Goal: Task Accomplishment & Management: Manage account settings

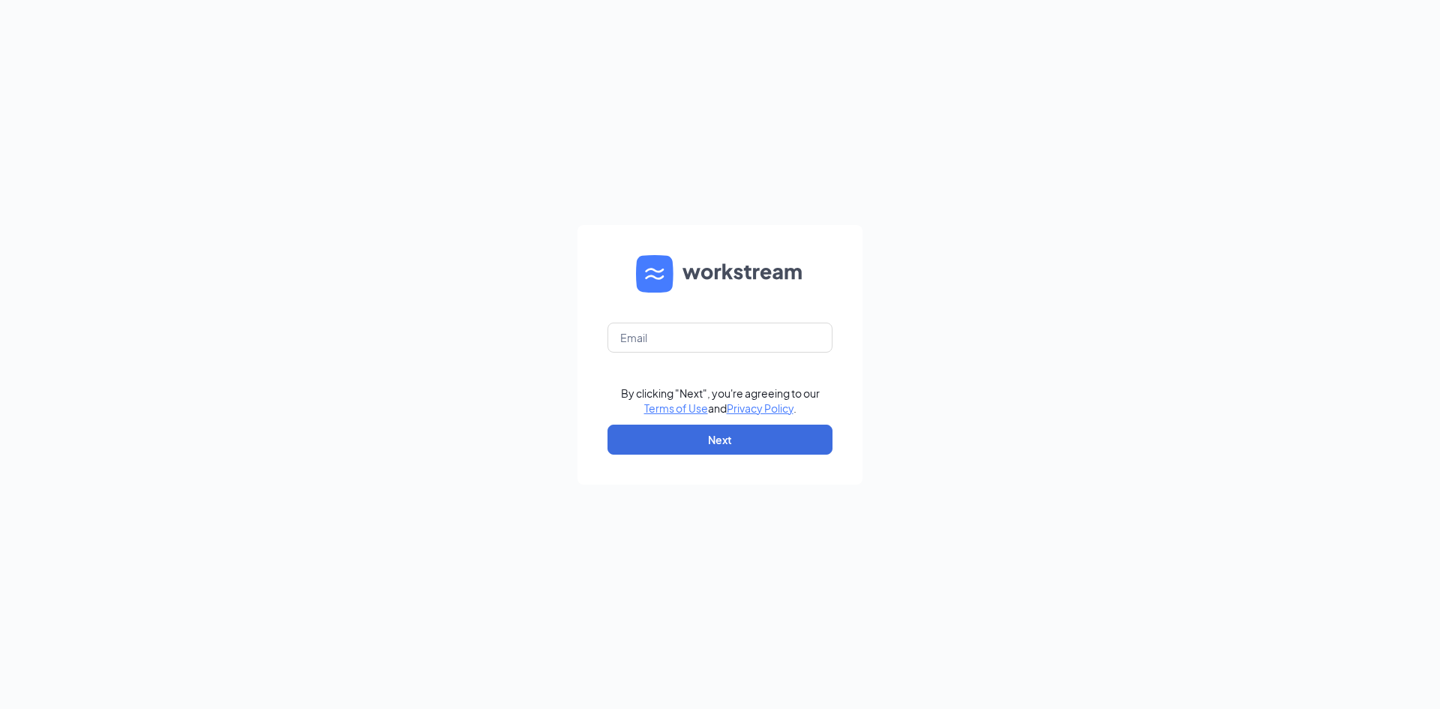
click at [635, 355] on form "By clicking "Next", you're agreeing to our Terms of Use and Privacy Policy . Ne…" at bounding box center [720, 355] width 285 height 260
click at [636, 338] on input "text" at bounding box center [720, 338] width 225 height 30
type input "[EMAIL_ADDRESS][DOMAIN_NAME]"
click at [741, 446] on button "Next" at bounding box center [720, 440] width 225 height 30
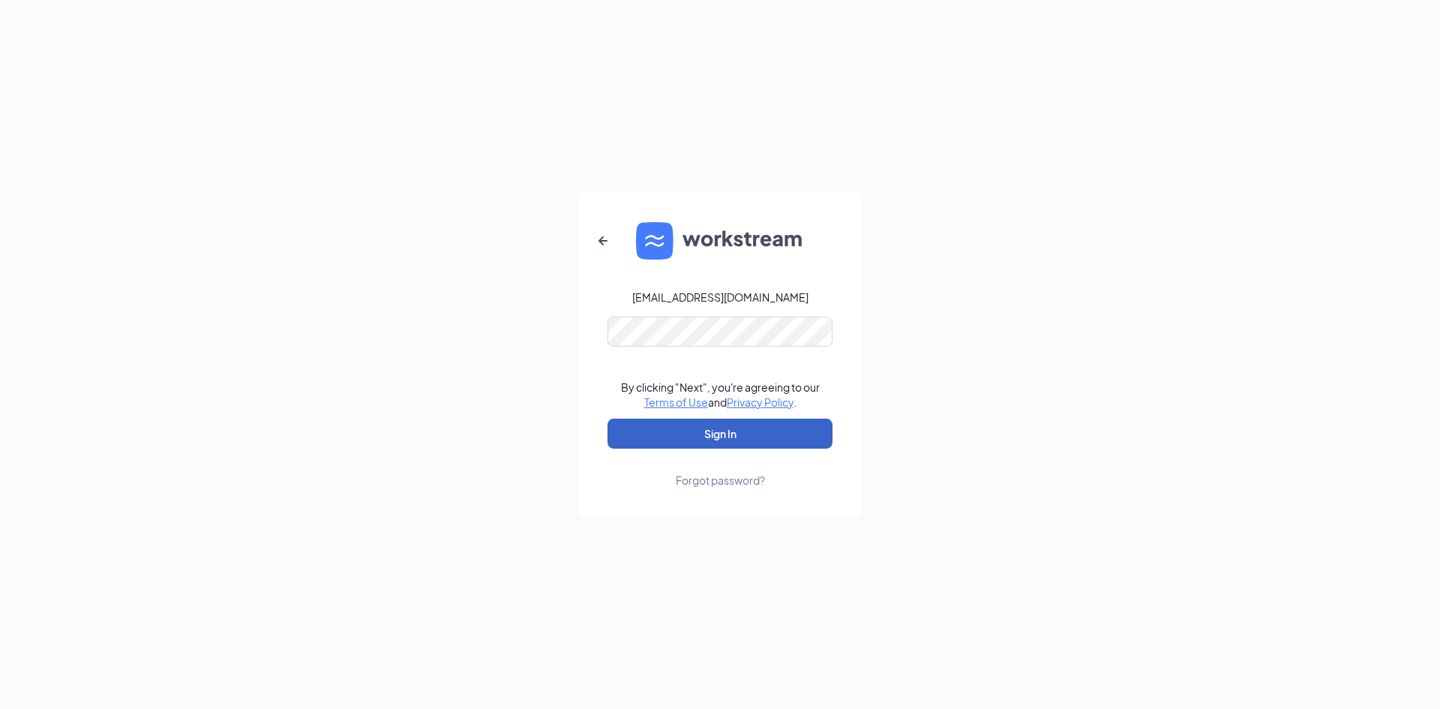
click at [717, 440] on button "Sign In" at bounding box center [720, 434] width 225 height 30
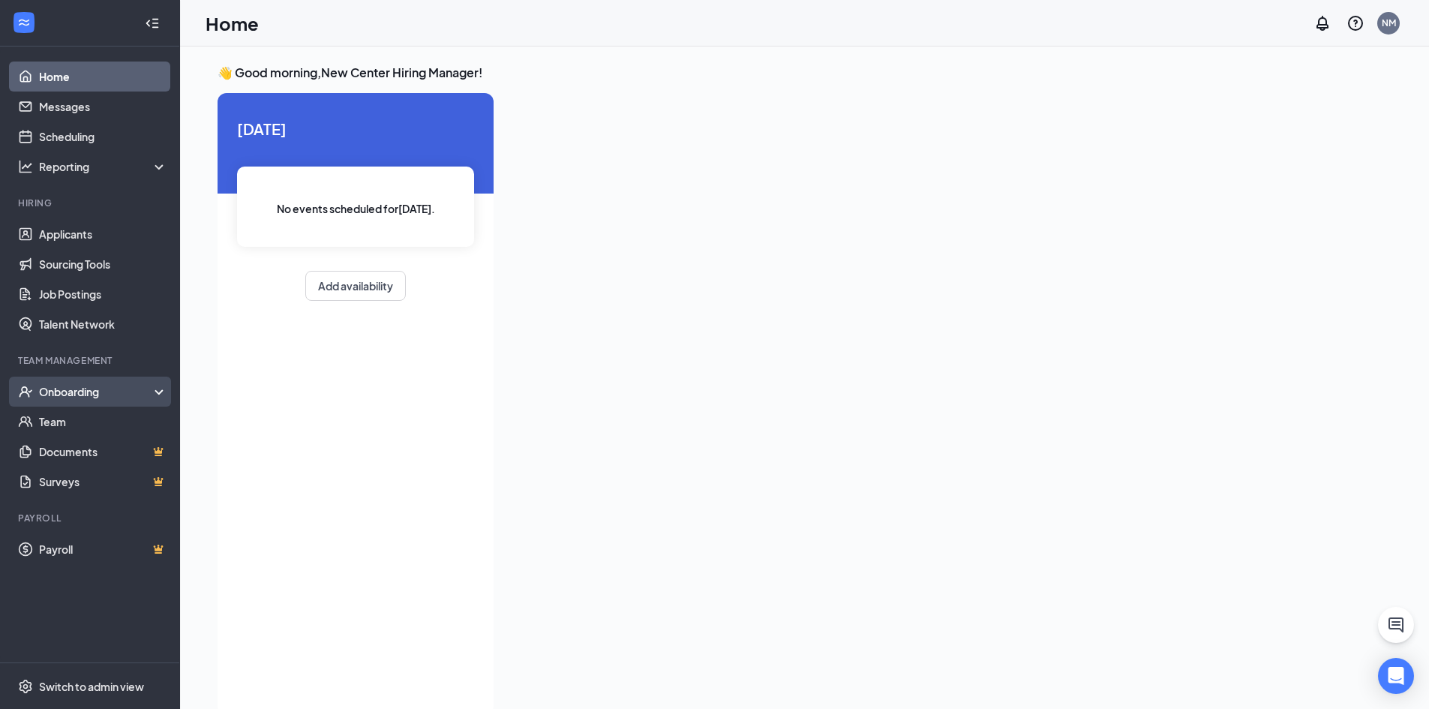
click at [99, 387] on div "Onboarding" at bounding box center [97, 391] width 116 height 15
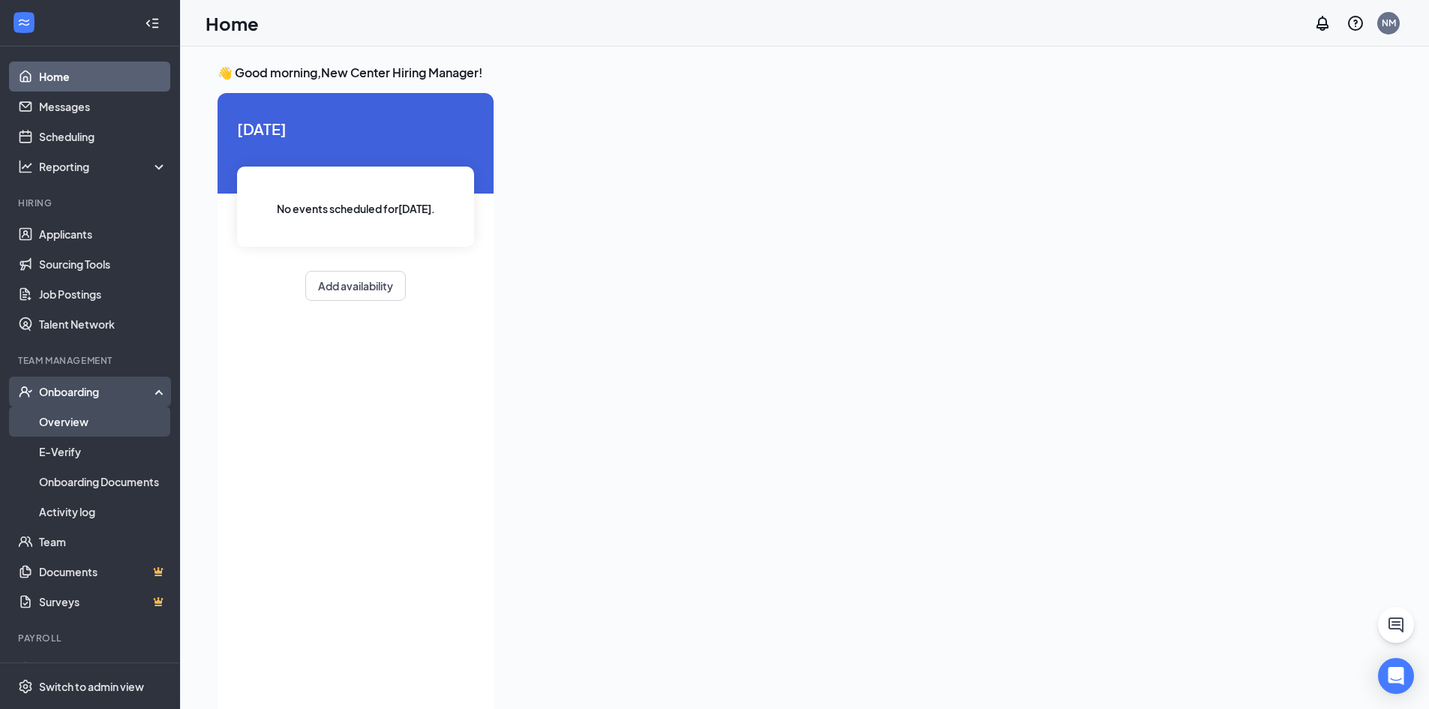
click at [91, 413] on link "Overview" at bounding box center [103, 422] width 128 height 30
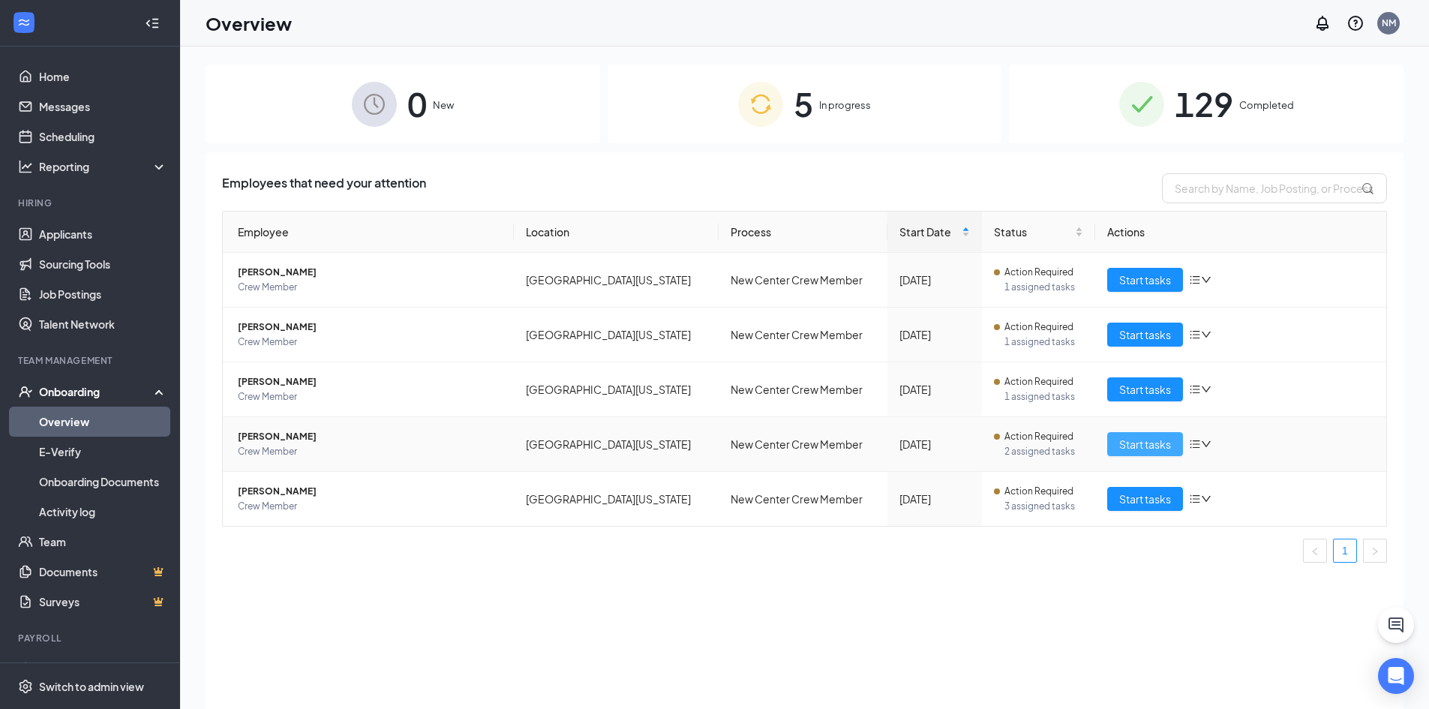
click at [1137, 443] on span "Start tasks" at bounding box center [1145, 444] width 52 height 17
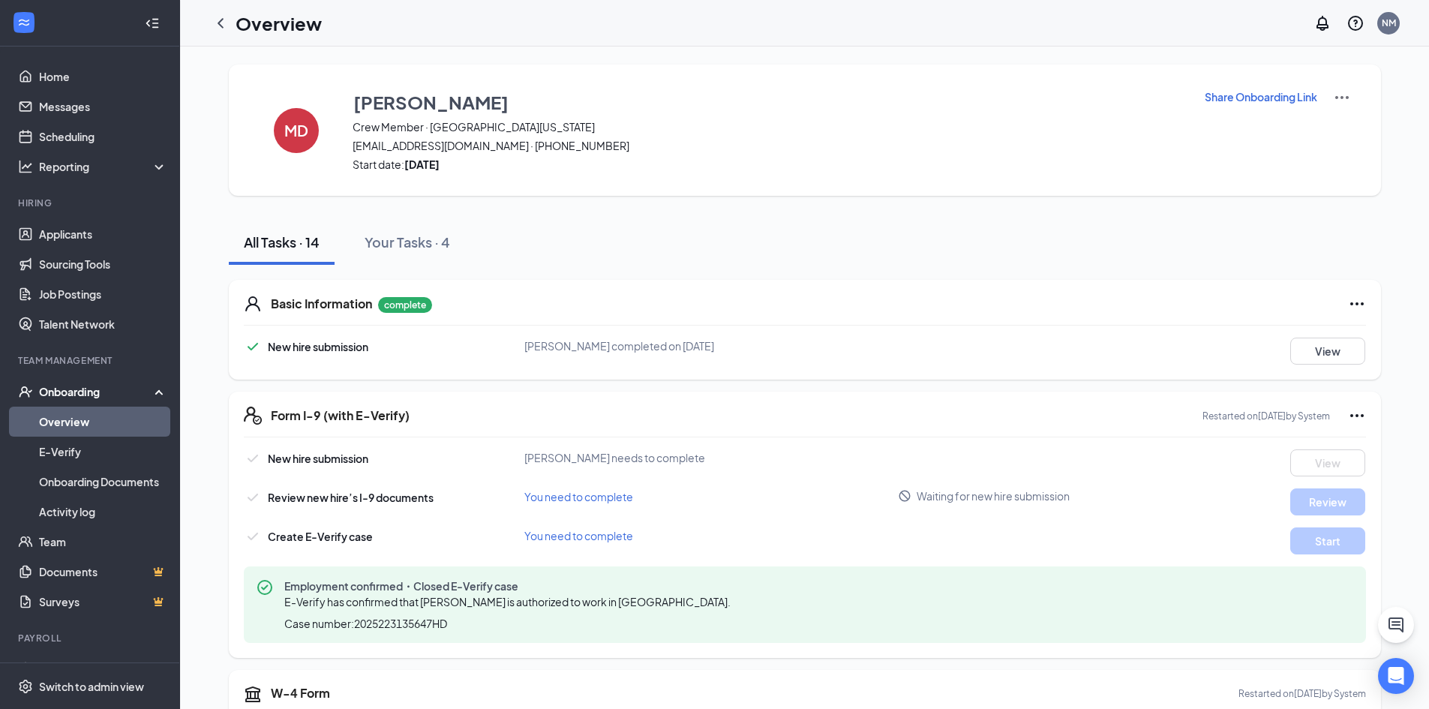
click at [68, 422] on link "Overview" at bounding box center [103, 422] width 128 height 30
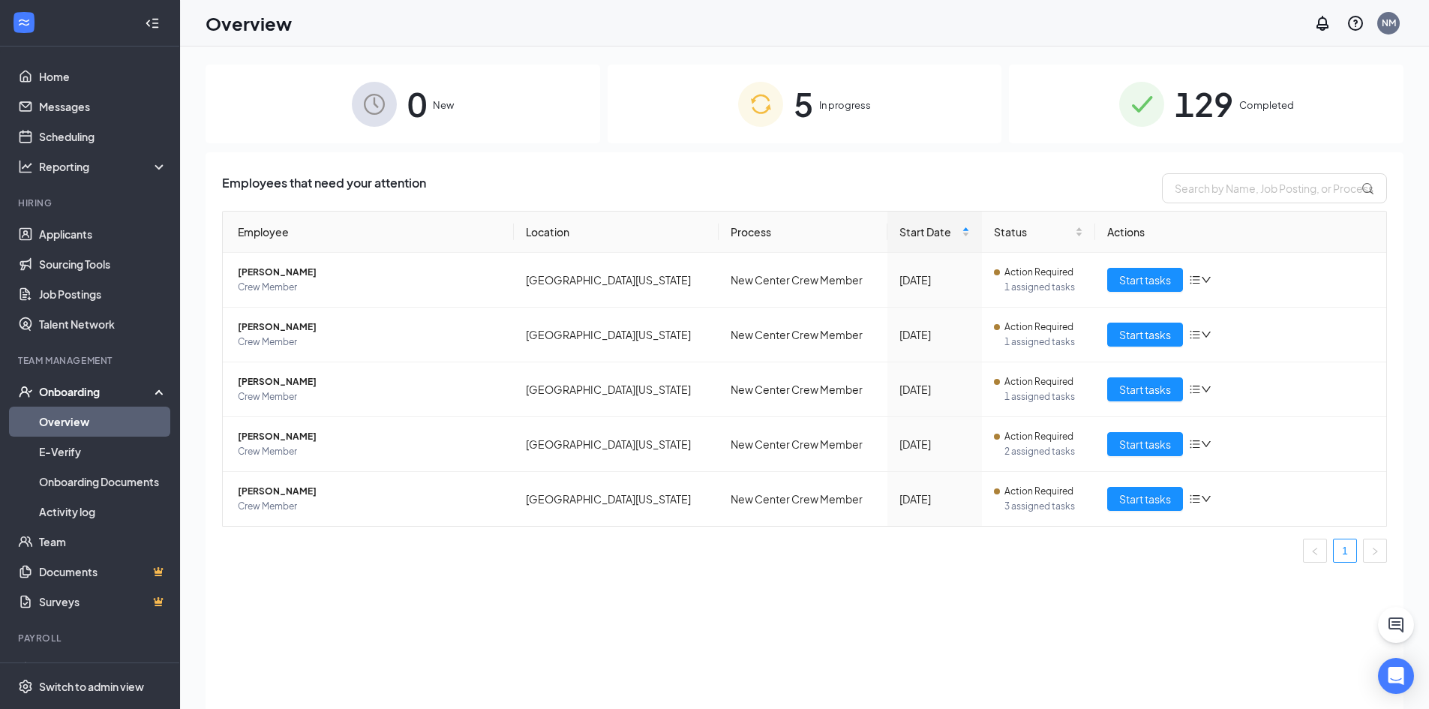
click at [1155, 100] on img at bounding box center [1141, 104] width 45 height 45
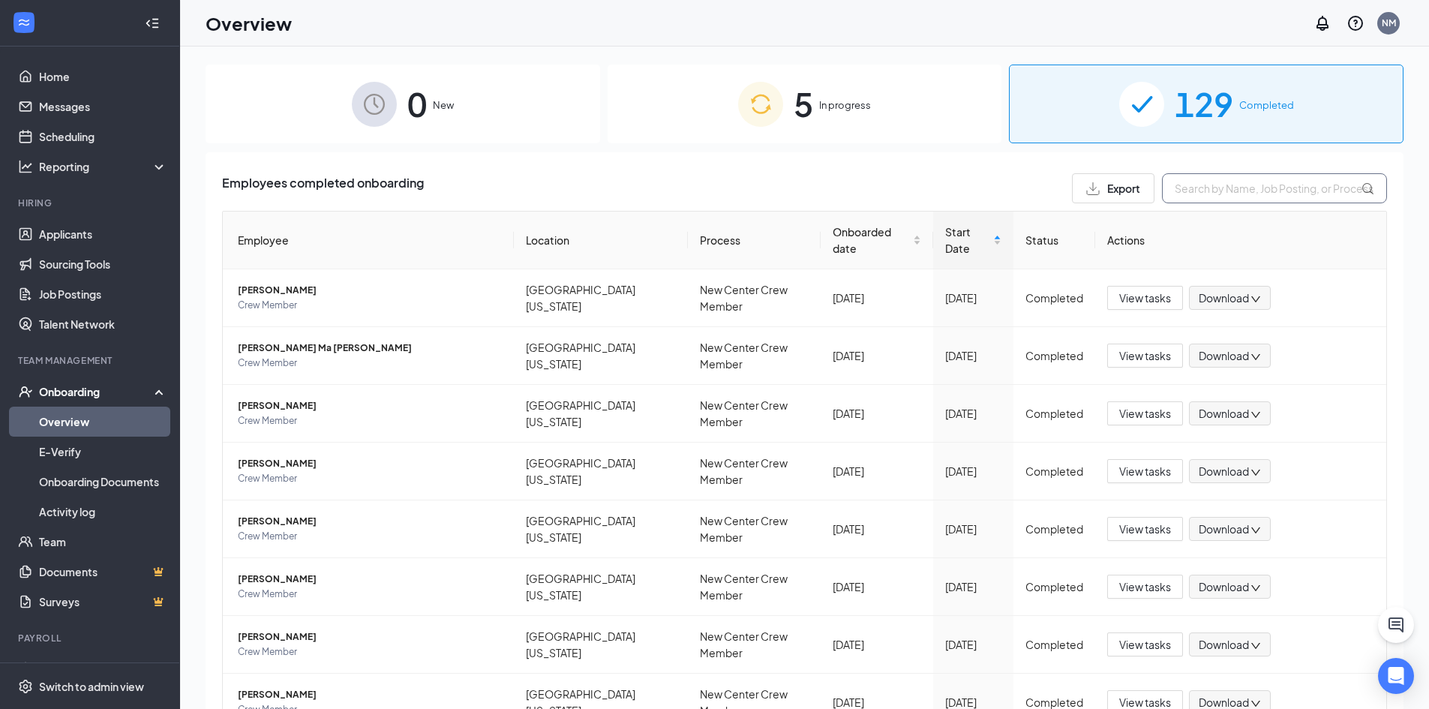
click at [1229, 197] on input "text" at bounding box center [1274, 188] width 225 height 30
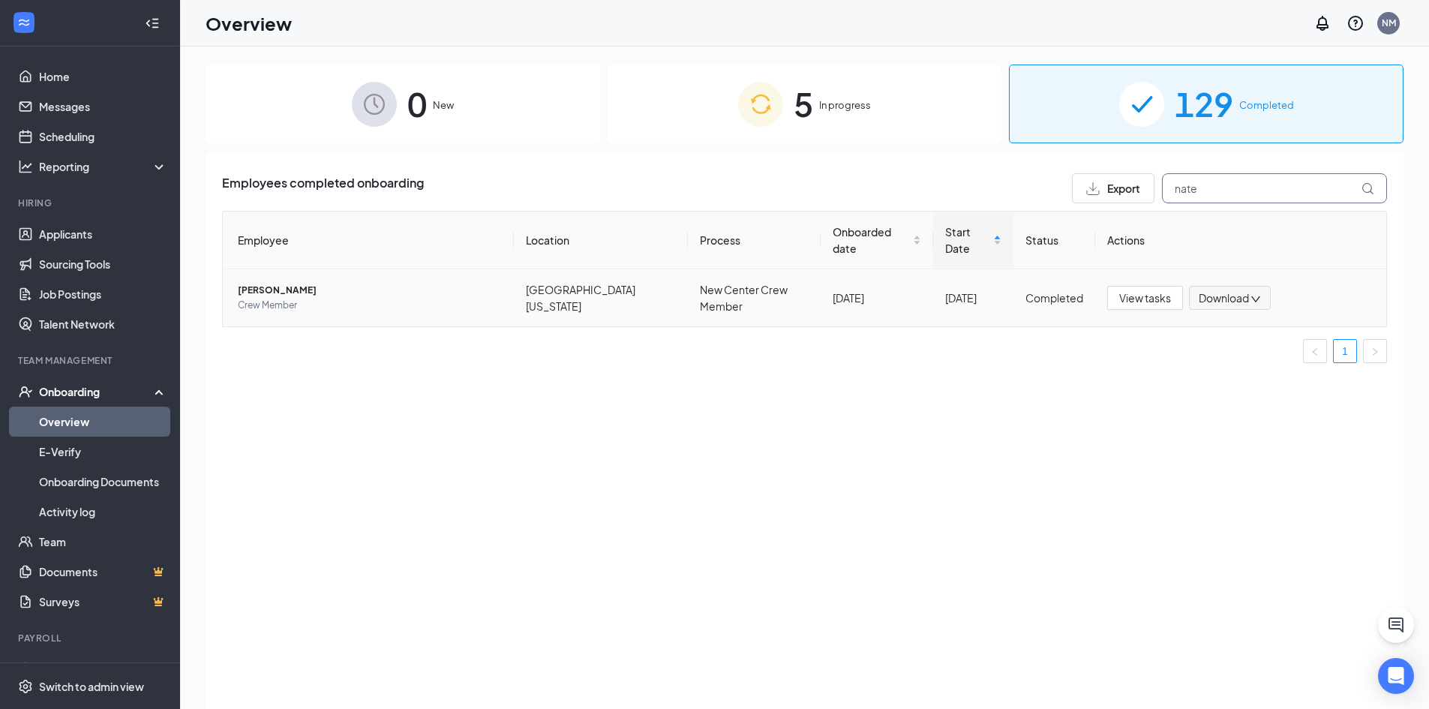
type input "nate"
click at [288, 288] on span "[PERSON_NAME]" at bounding box center [370, 290] width 264 height 15
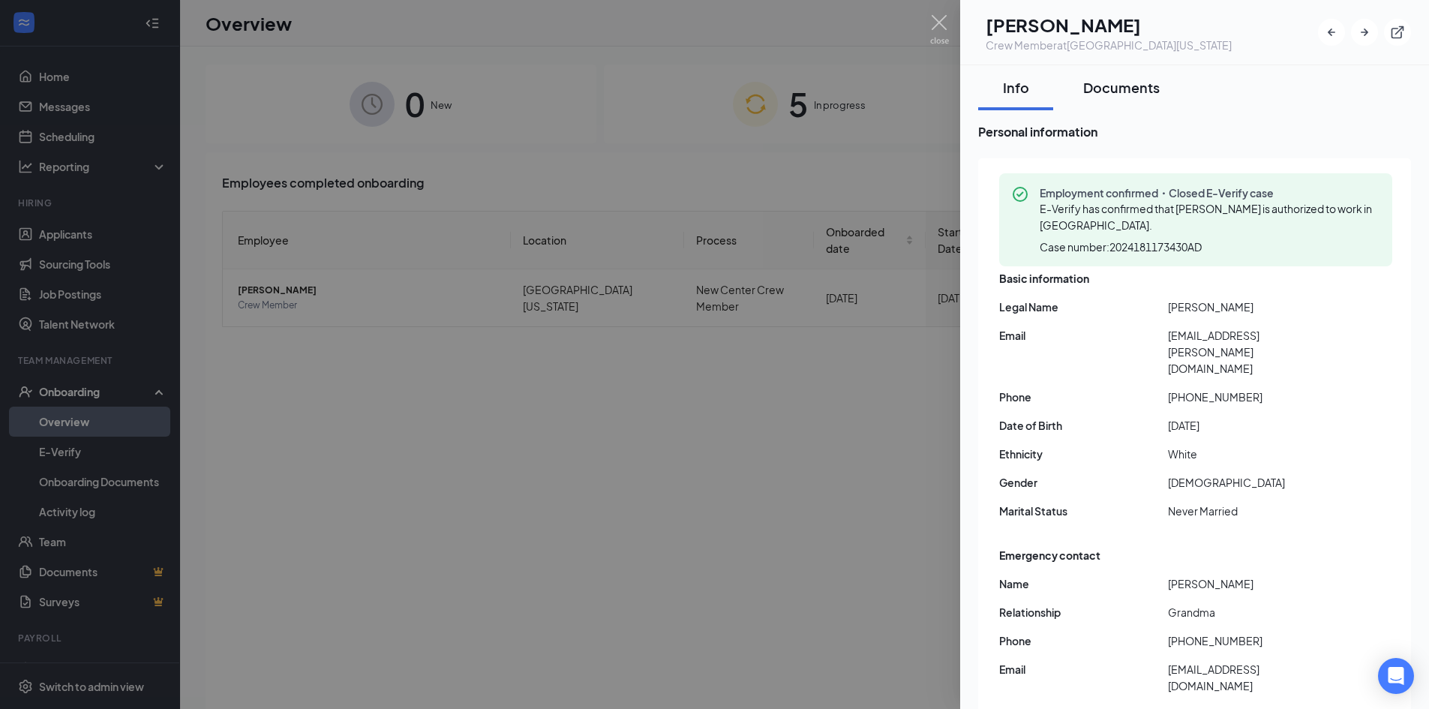
click at [1140, 79] on div "Documents" at bounding box center [1121, 87] width 77 height 19
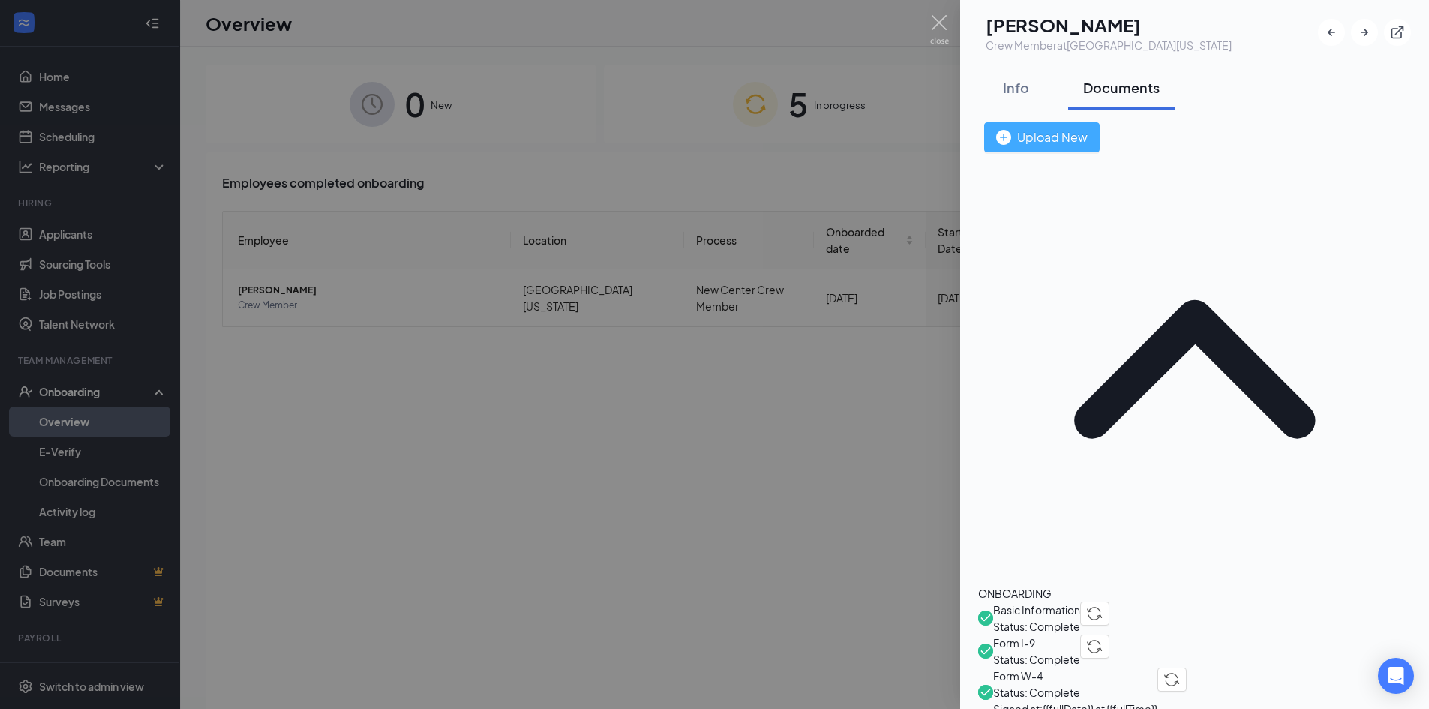
click at [1100, 149] on button "Upload New" at bounding box center [1042, 137] width 116 height 30
click at [1011, 133] on img "button" at bounding box center [1003, 137] width 15 height 15
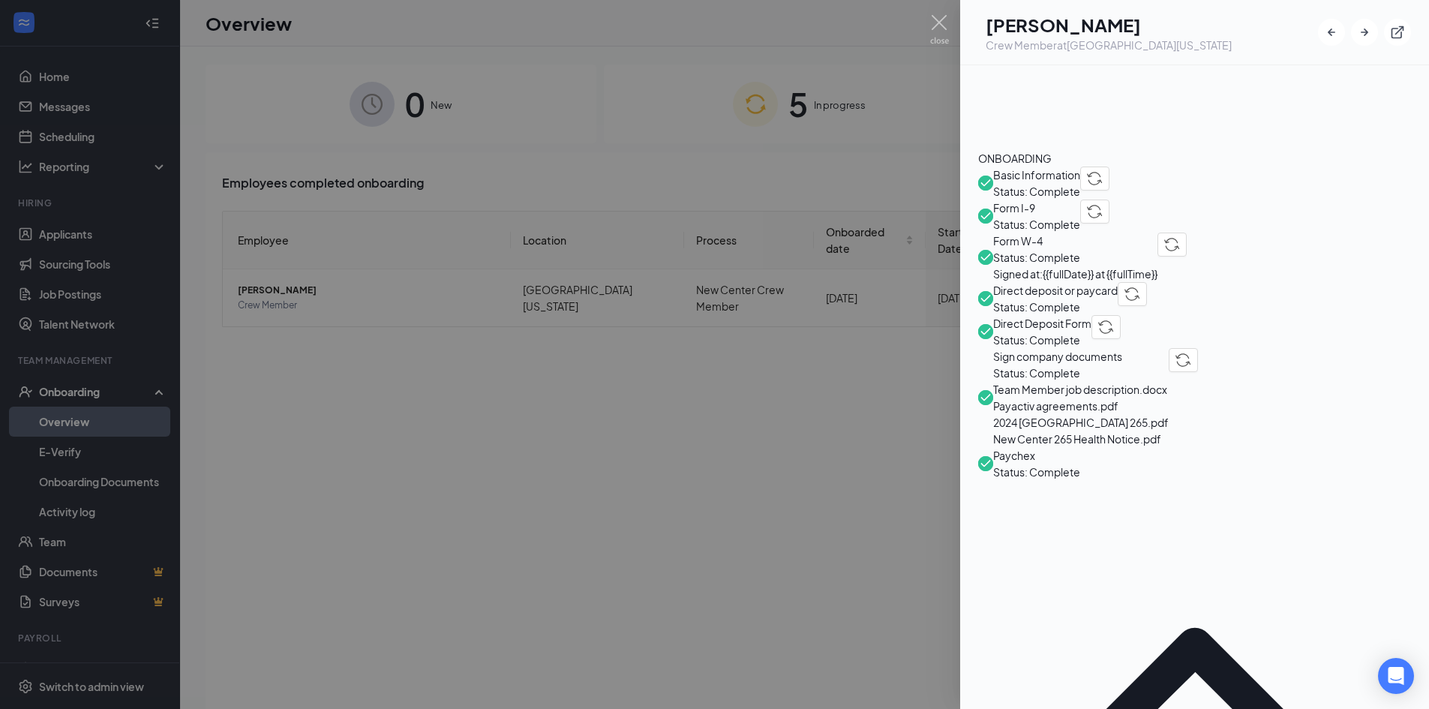
click at [869, 507] on div at bounding box center [714, 354] width 1429 height 709
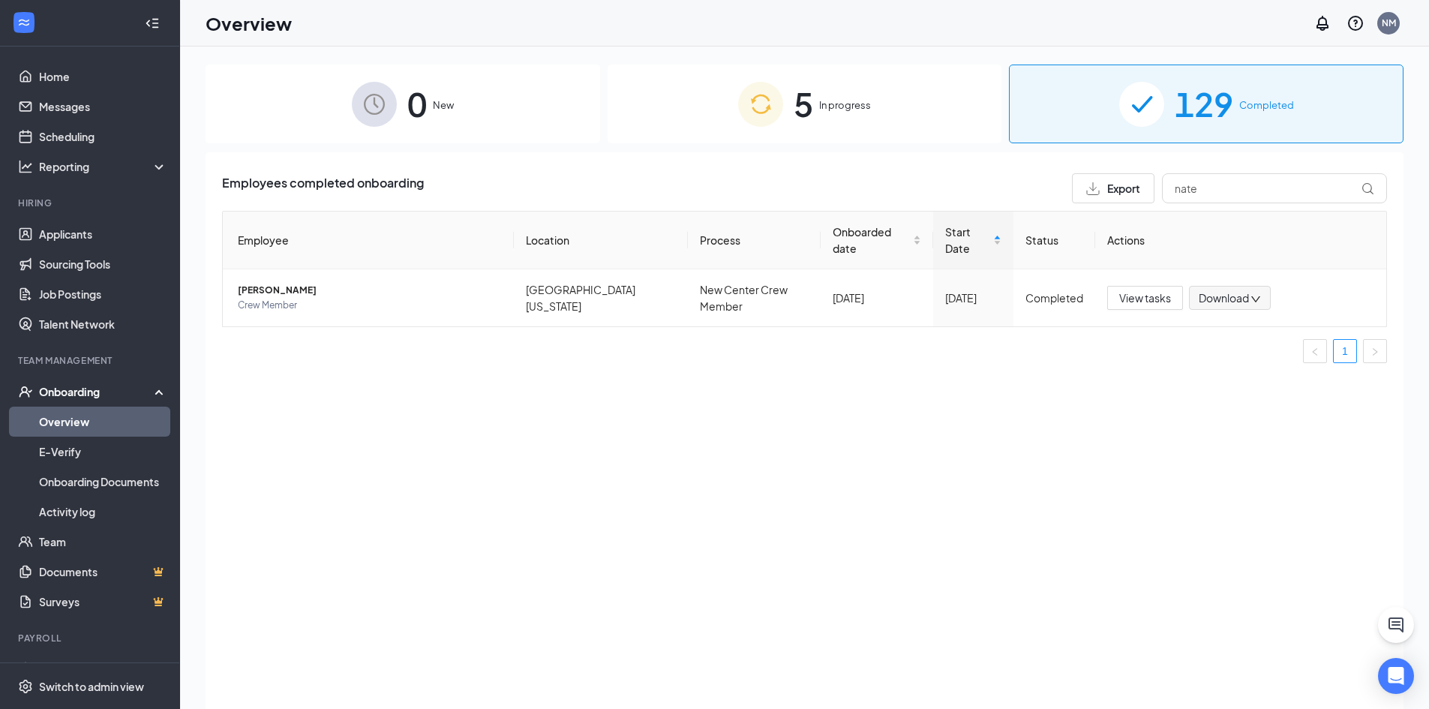
click at [378, 438] on div "Employees completed onboarding Export nate Employee Location Process Onboarded …" at bounding box center [805, 449] width 1198 height 594
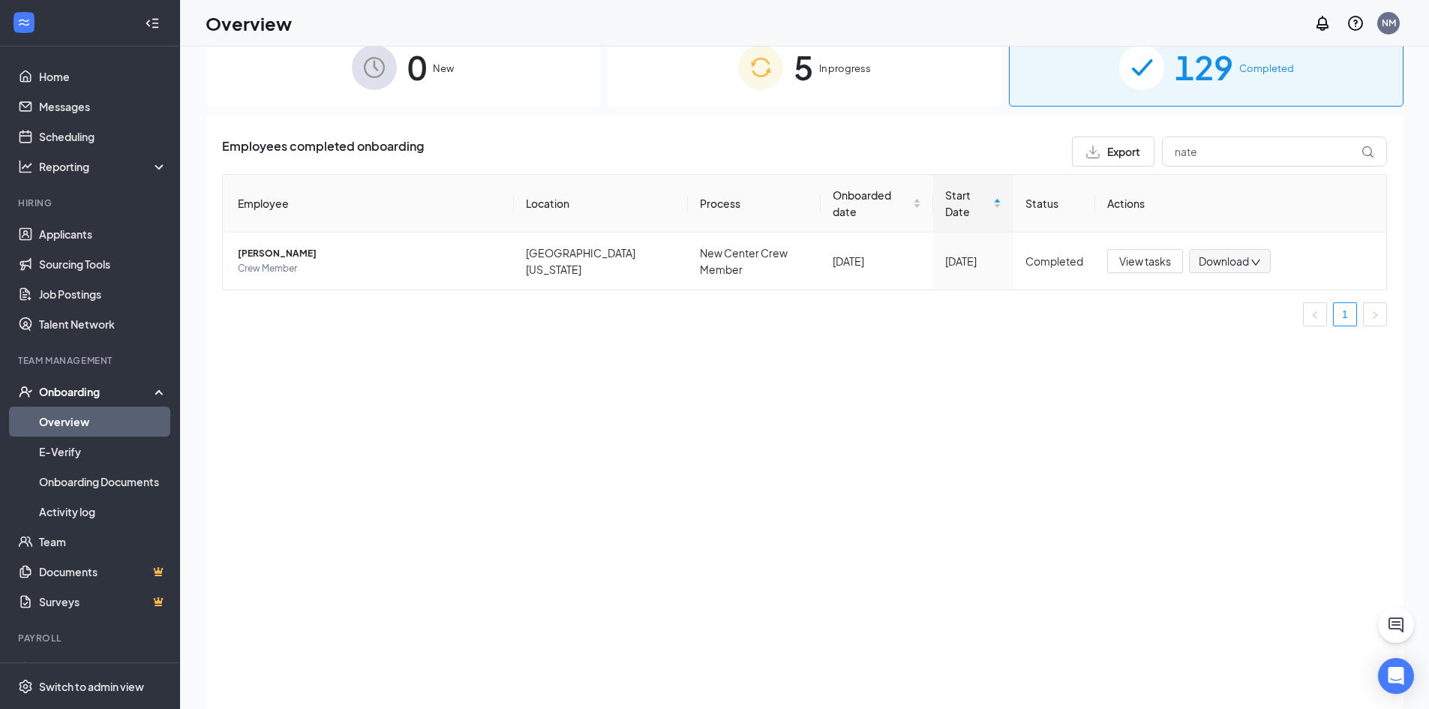
scroll to position [68, 0]
